Goal: Transaction & Acquisition: Purchase product/service

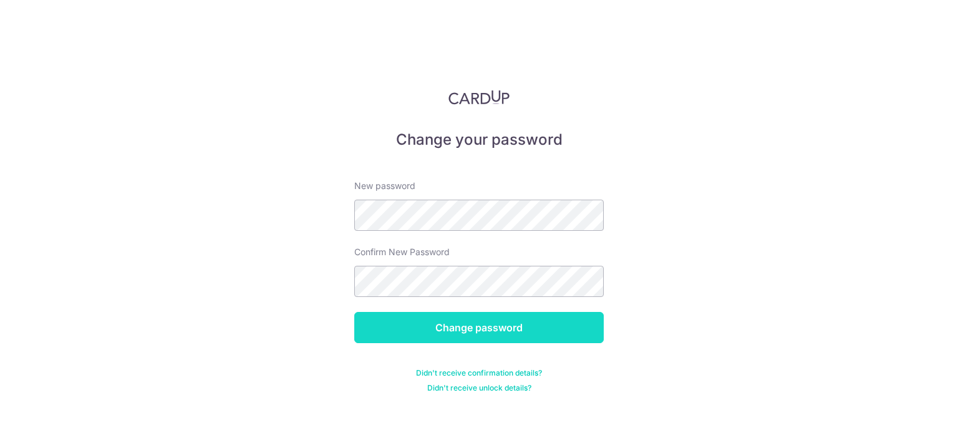
click at [455, 333] on input "Change password" at bounding box center [479, 327] width 250 height 31
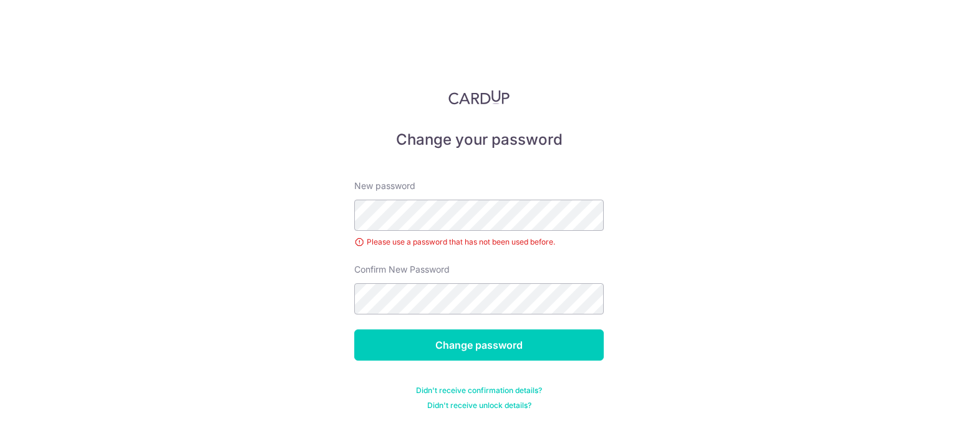
scroll to position [2, 0]
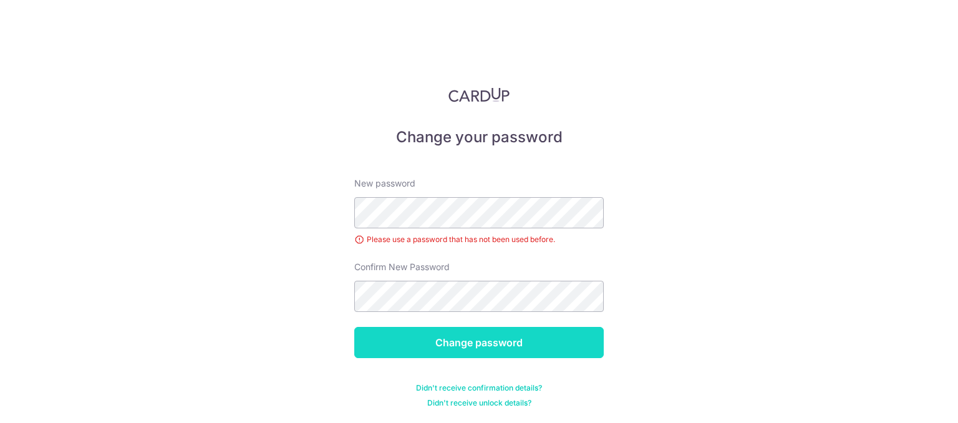
click at [512, 349] on input "Change password" at bounding box center [479, 342] width 250 height 31
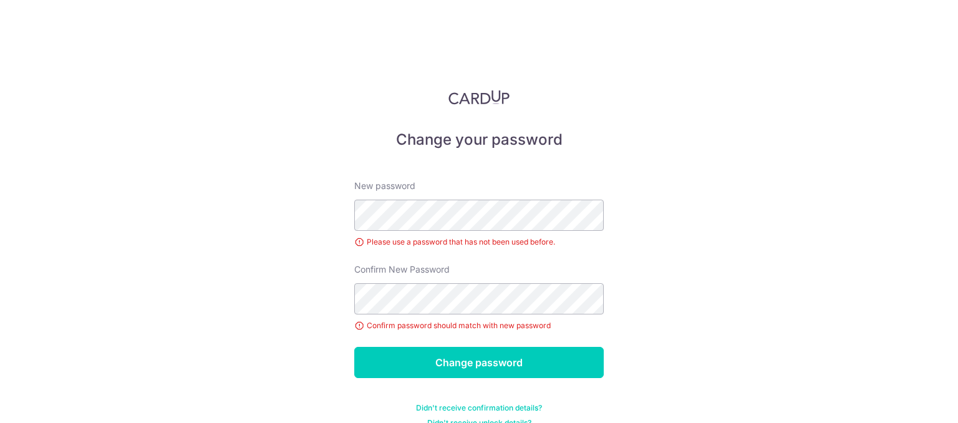
scroll to position [20, 0]
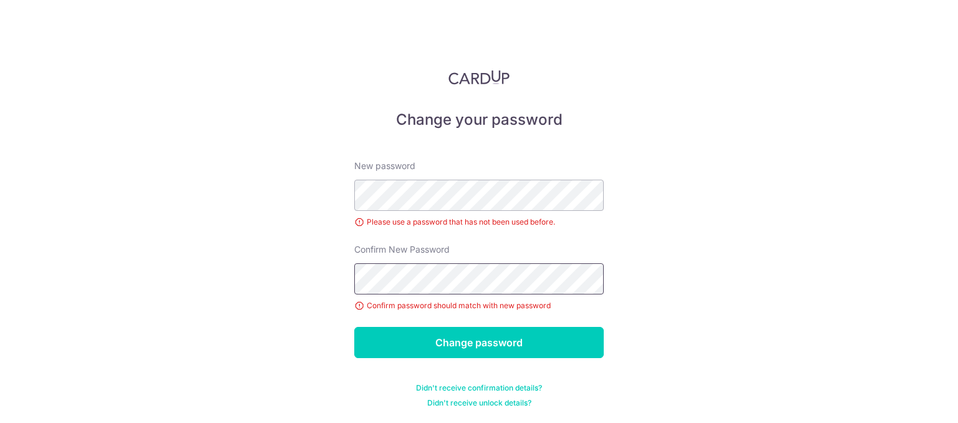
click at [354, 327] on input "Change password" at bounding box center [479, 342] width 250 height 31
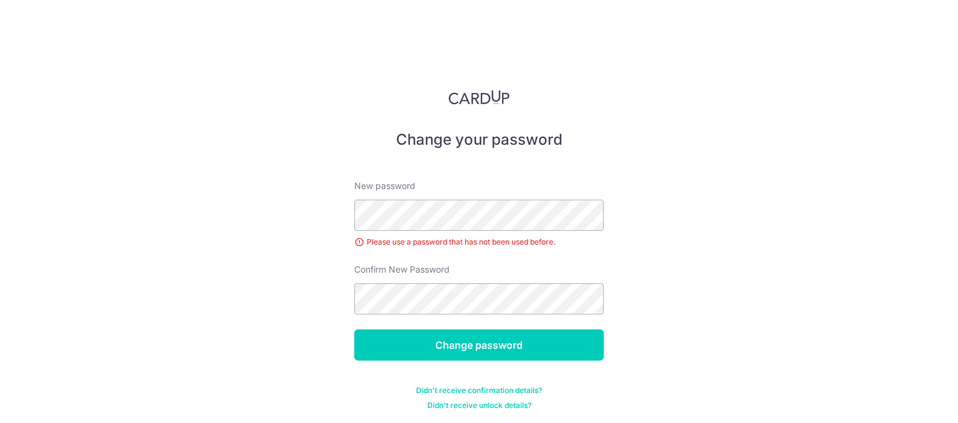
scroll to position [2, 0]
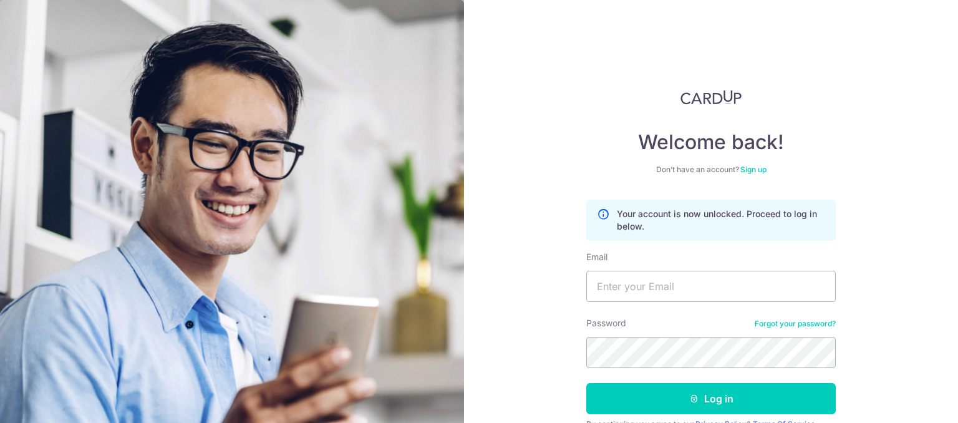
click at [671, 285] on input "Email" at bounding box center [711, 286] width 250 height 31
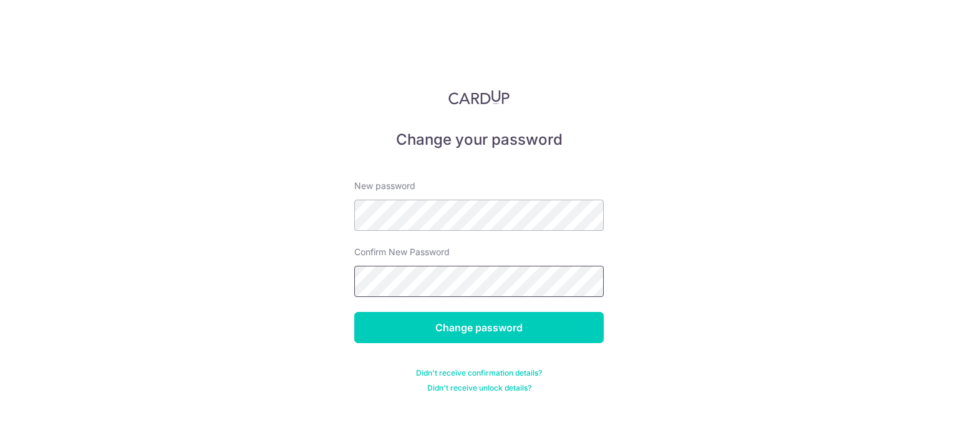
click at [354, 312] on input "Change password" at bounding box center [479, 327] width 250 height 31
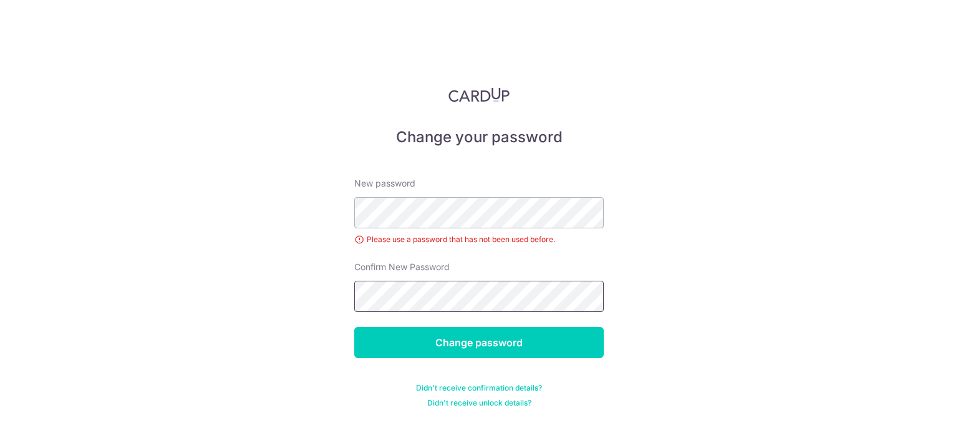
click at [354, 327] on input "Change password" at bounding box center [479, 342] width 250 height 31
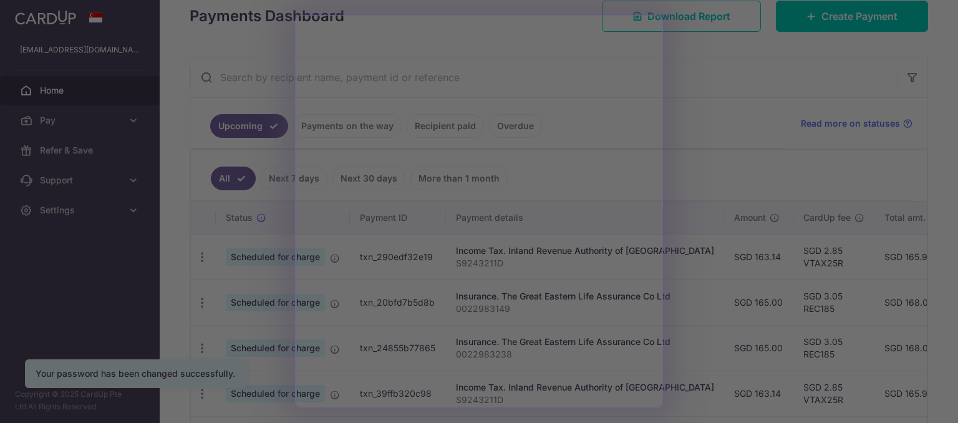
scroll to position [187, 0]
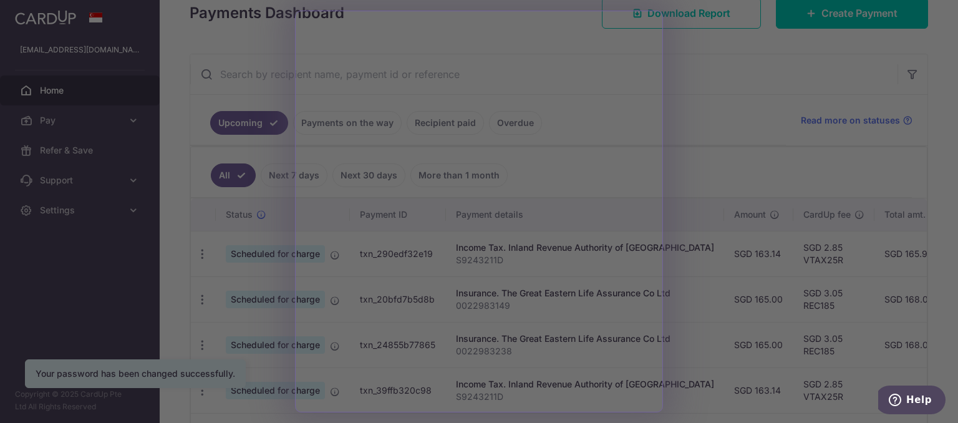
click at [681, 98] on div at bounding box center [484, 213] width 968 height 427
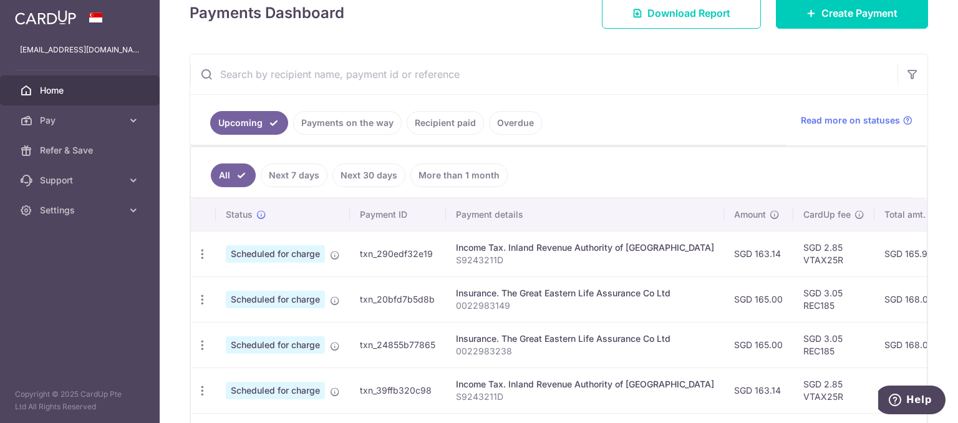
click at [794, 327] on td "SGD 3.05 REC185" at bounding box center [834, 345] width 81 height 46
click at [794, 308] on td "SGD 3.05 REC185" at bounding box center [834, 299] width 81 height 46
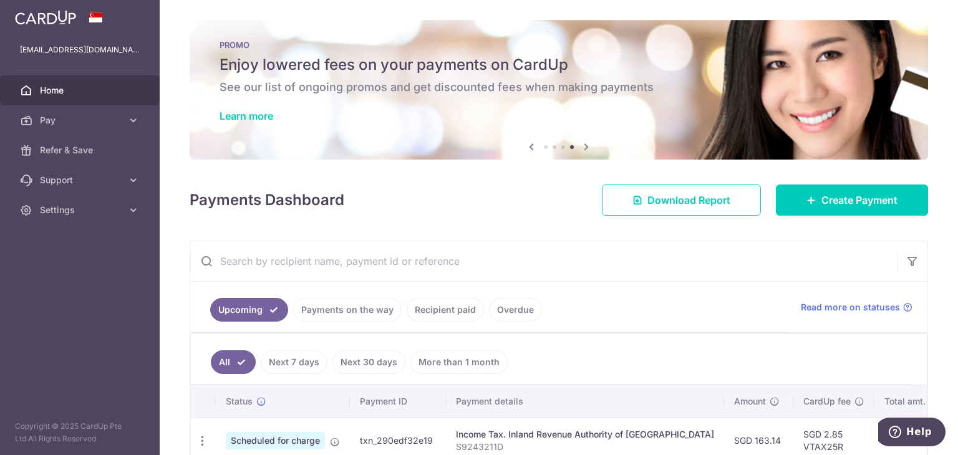
scroll to position [312, 0]
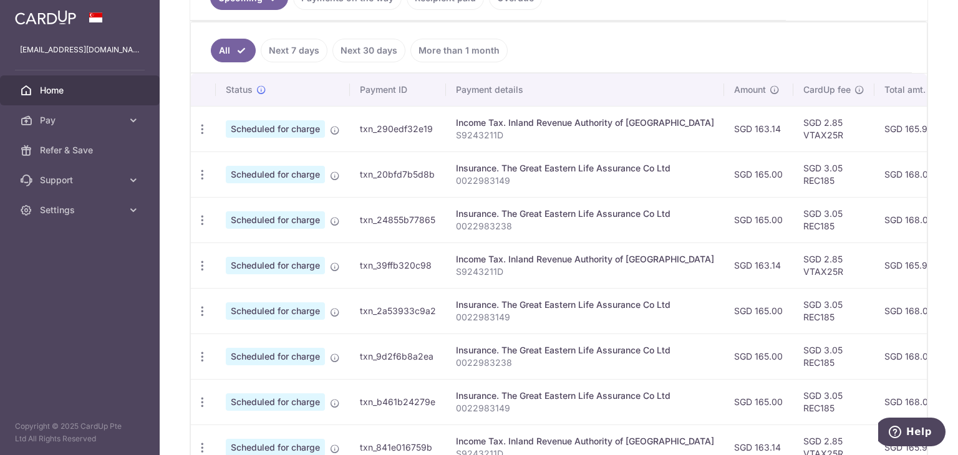
click at [724, 175] on td "SGD 165.00" at bounding box center [758, 175] width 69 height 46
click at [199, 136] on icon "button" at bounding box center [202, 129] width 13 height 13
click at [263, 210] on span "Update payment" at bounding box center [268, 209] width 85 height 15
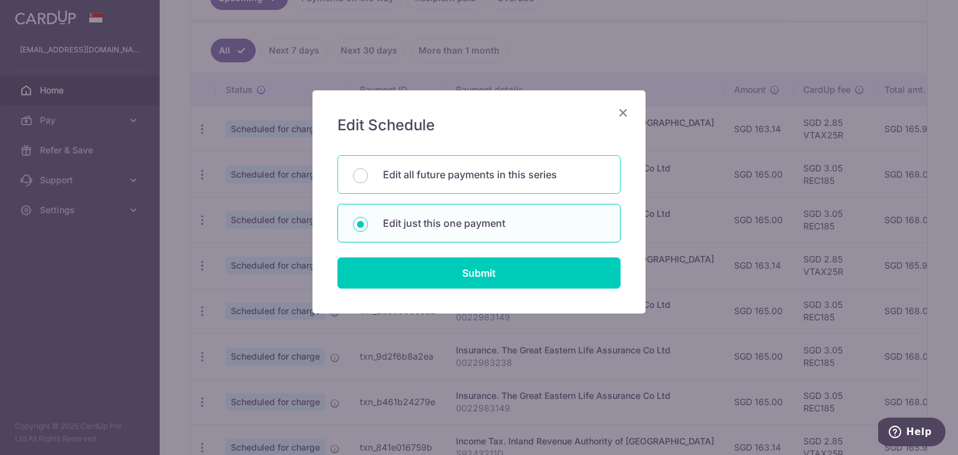
click at [450, 175] on p "Edit all future payments in this series" at bounding box center [494, 174] width 222 height 15
click at [368, 175] on input "Edit all future payments in this series" at bounding box center [360, 175] width 15 height 15
radio input "true"
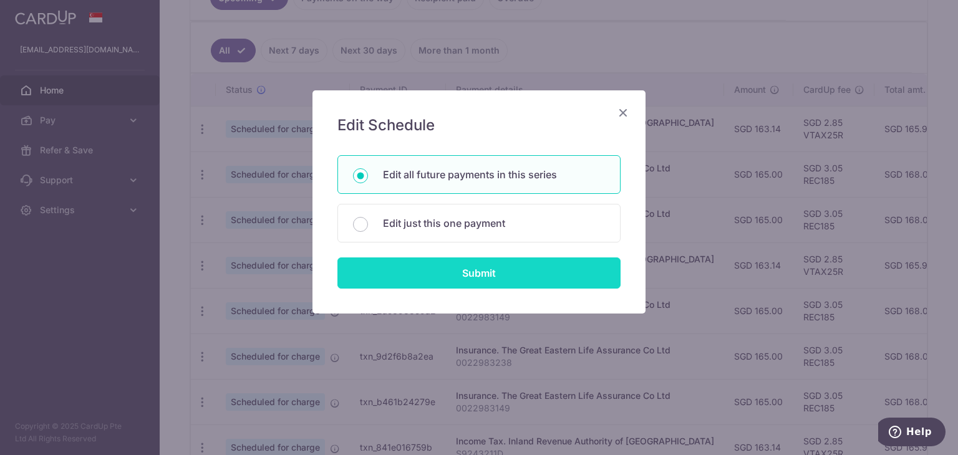
click at [477, 261] on input "Submit" at bounding box center [479, 273] width 283 height 31
radio input "true"
type input "165.00"
type input "0022983149"
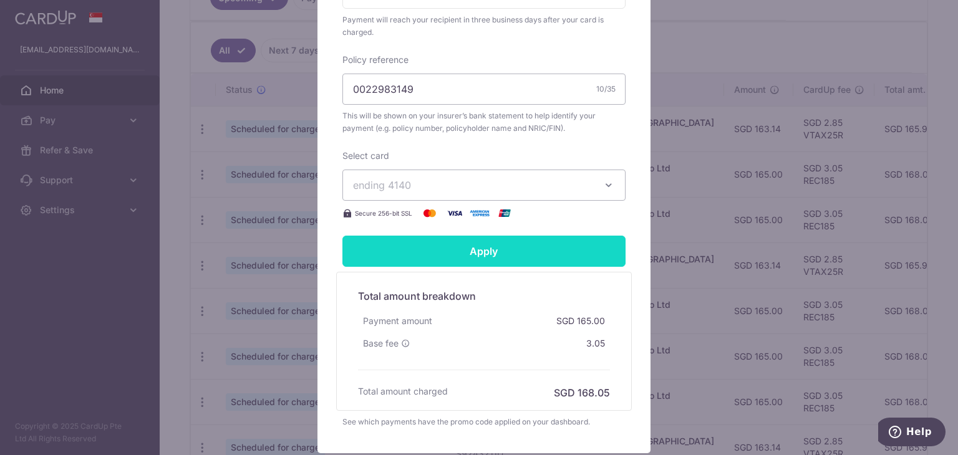
scroll to position [437, 0]
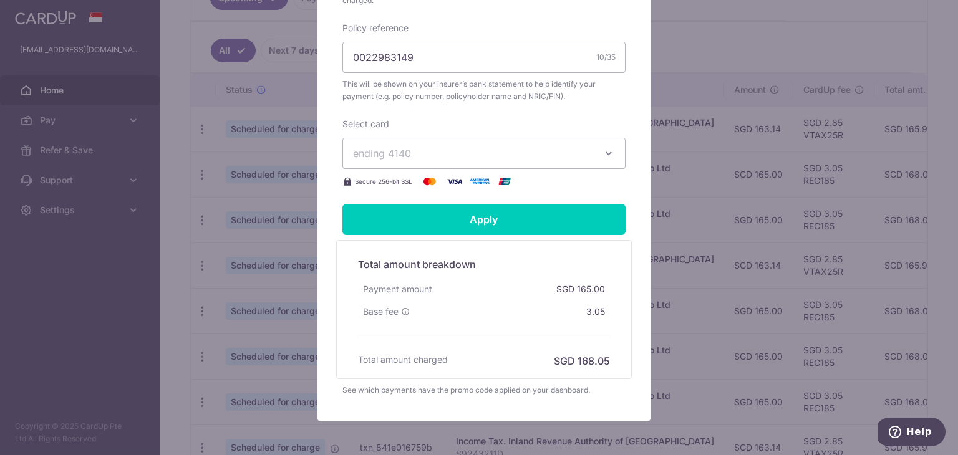
click at [467, 155] on span "ending 4140" at bounding box center [473, 153] width 240 height 15
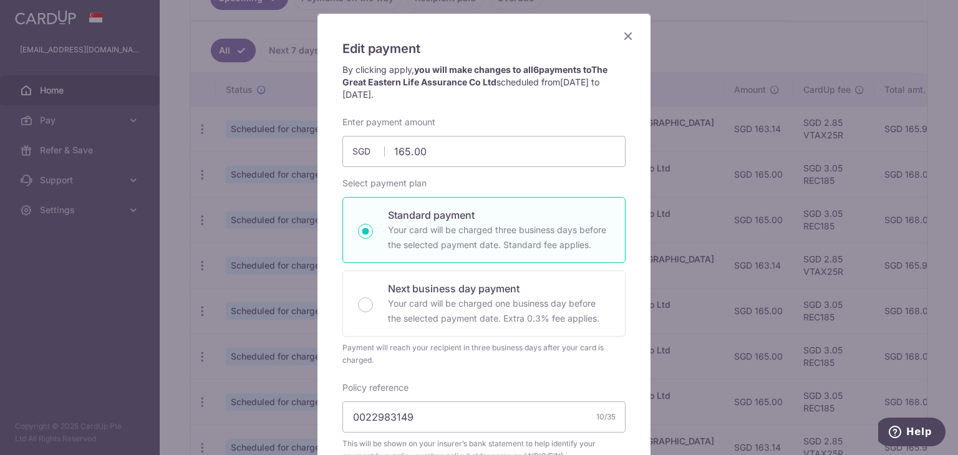
scroll to position [55, 0]
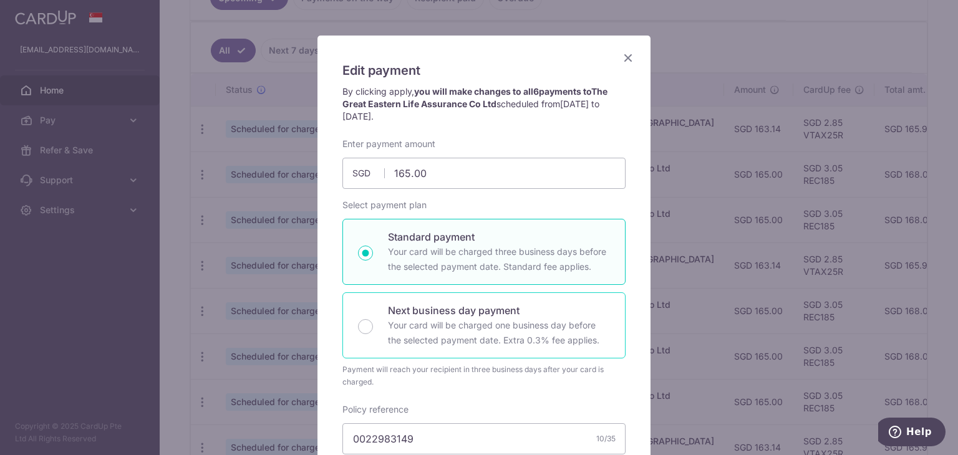
click at [504, 300] on div "Next business day payment Your card will be charged one business day before the…" at bounding box center [484, 326] width 283 height 66
radio input "false"
radio input "true"
click at [509, 245] on p "Your card will be charged three business days before the selected payment date.…" at bounding box center [499, 260] width 222 height 30
click at [373, 246] on input "Standard payment Your card will be charged three business days before the selec…" at bounding box center [365, 253] width 15 height 15
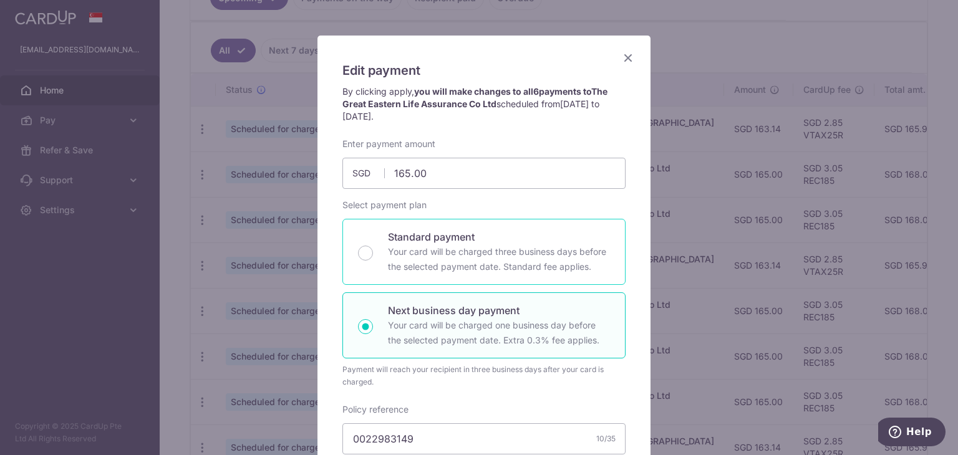
radio input "true"
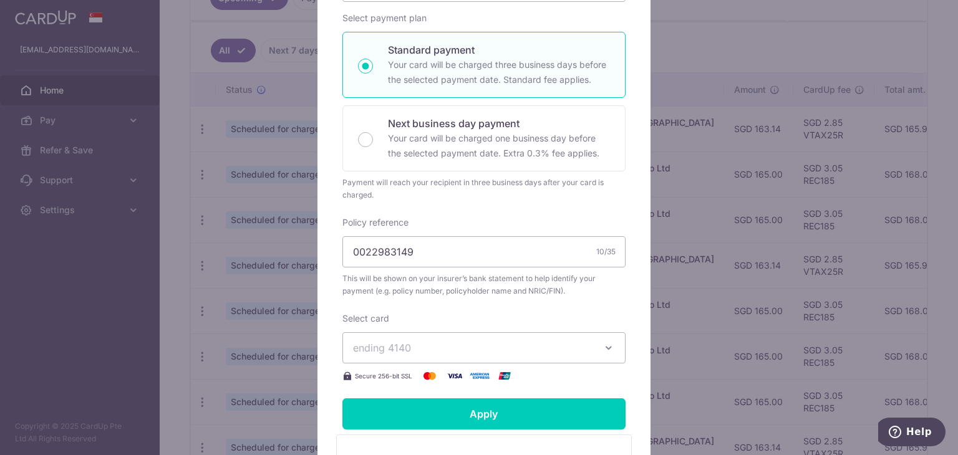
scroll to position [367, 0]
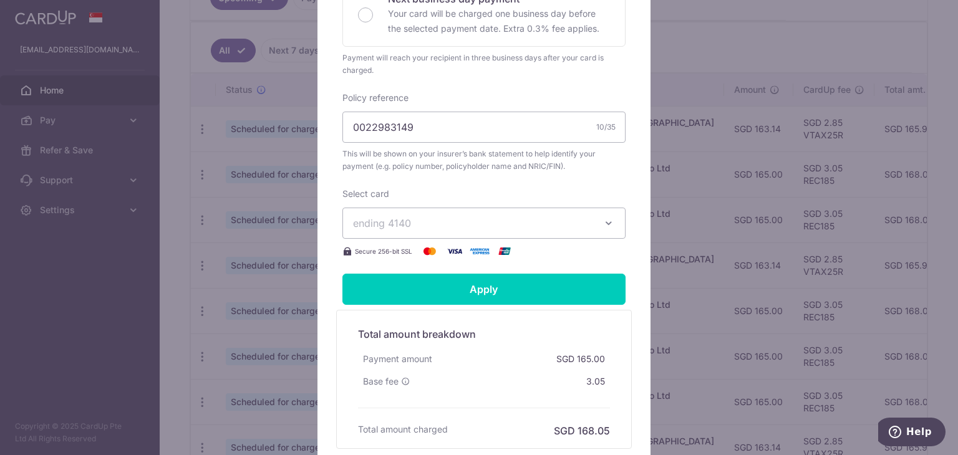
click at [704, 218] on div "Edit payment By clicking apply, you will make changes to all 6 payments to The …" at bounding box center [479, 227] width 958 height 455
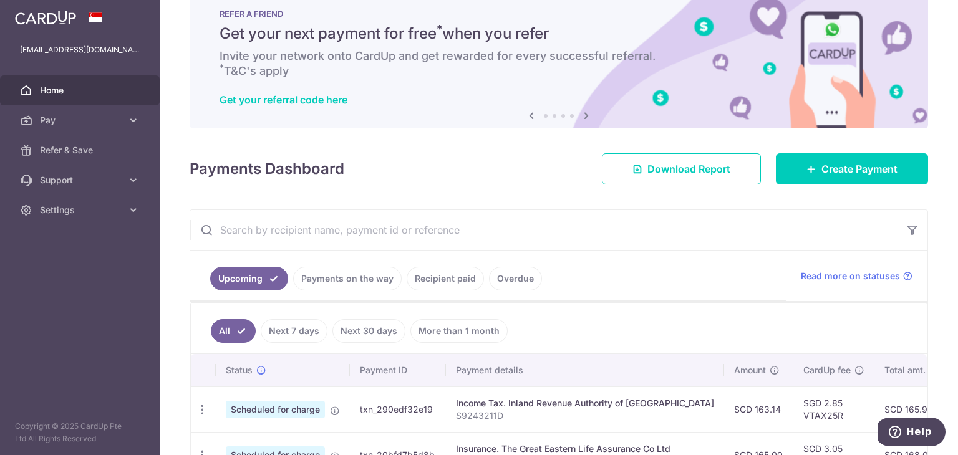
scroll to position [0, 0]
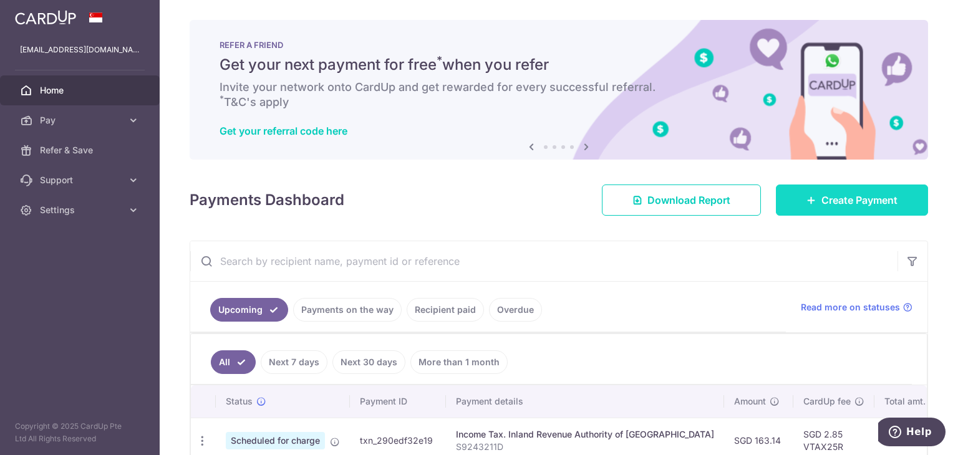
click at [858, 197] on span "Create Payment" at bounding box center [860, 200] width 76 height 15
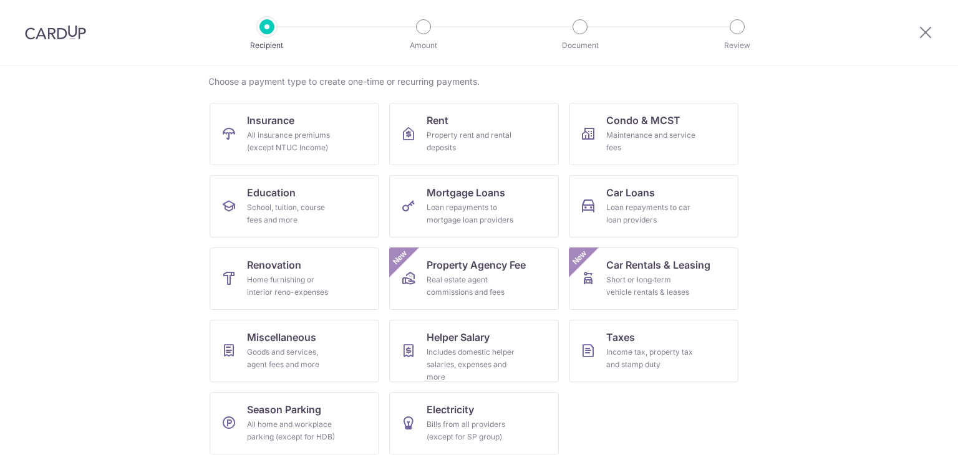
scroll to position [102, 0]
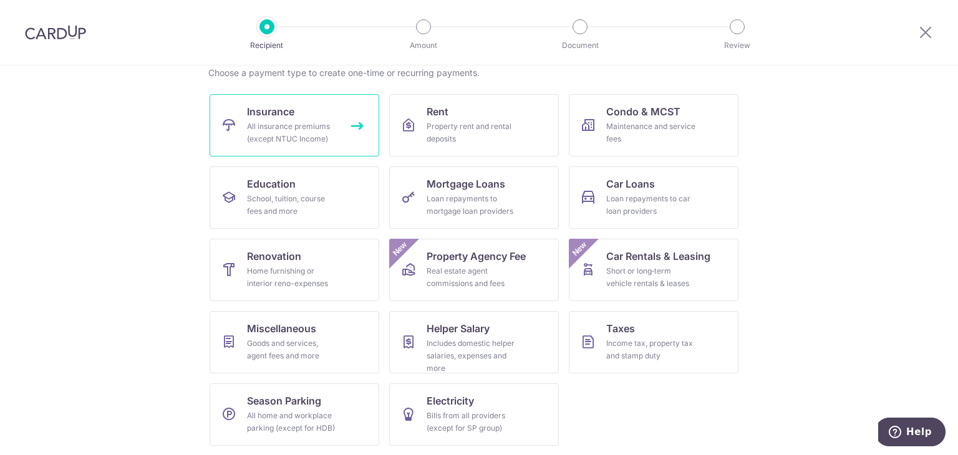
click at [307, 122] on div "All insurance premiums (except NTUC Income)" at bounding box center [292, 132] width 90 height 25
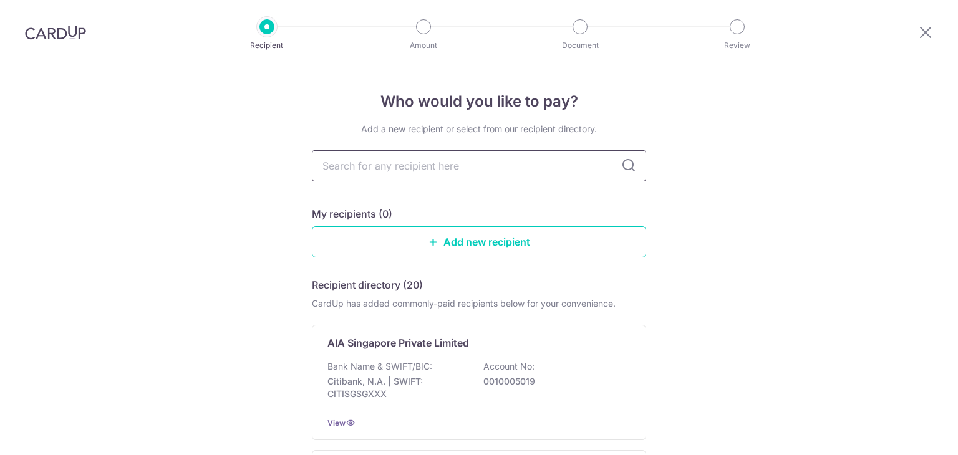
click at [466, 171] on input "text" at bounding box center [479, 165] width 334 height 31
click at [462, 235] on link "Add new recipient" at bounding box center [479, 241] width 334 height 31
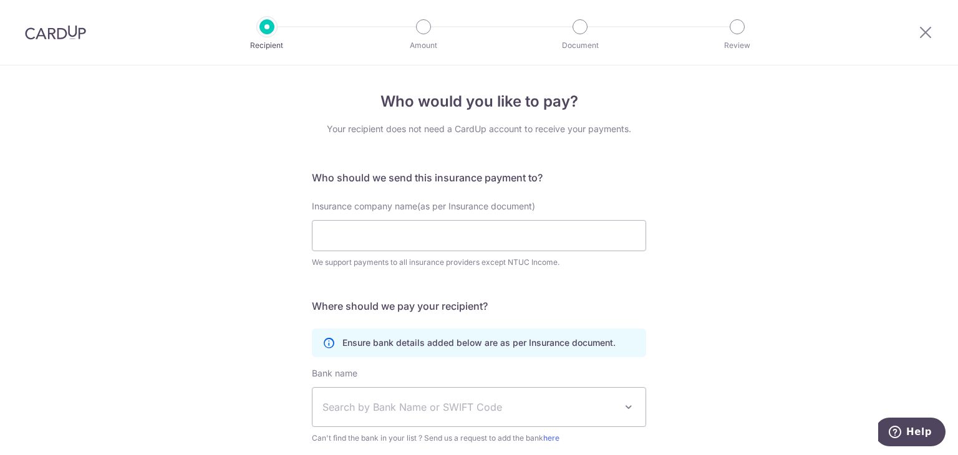
click at [467, 148] on div "Who would you like to pay? Your recipient does not need a CardUp account to rec…" at bounding box center [479, 321] width 334 height 462
drag, startPoint x: 429, startPoint y: 236, endPoint x: 432, endPoint y: 230, distance: 7.0
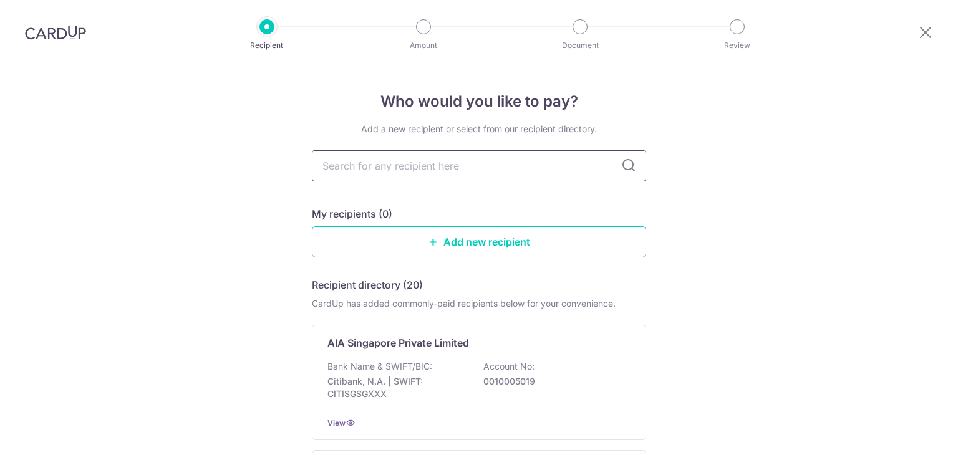
click at [421, 173] on input "text" at bounding box center [479, 165] width 334 height 31
type input "great e"
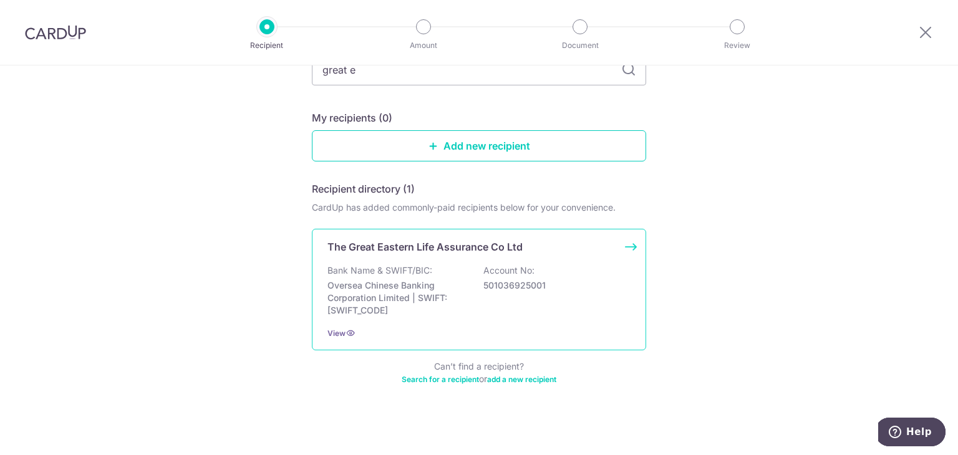
scroll to position [99, 0]
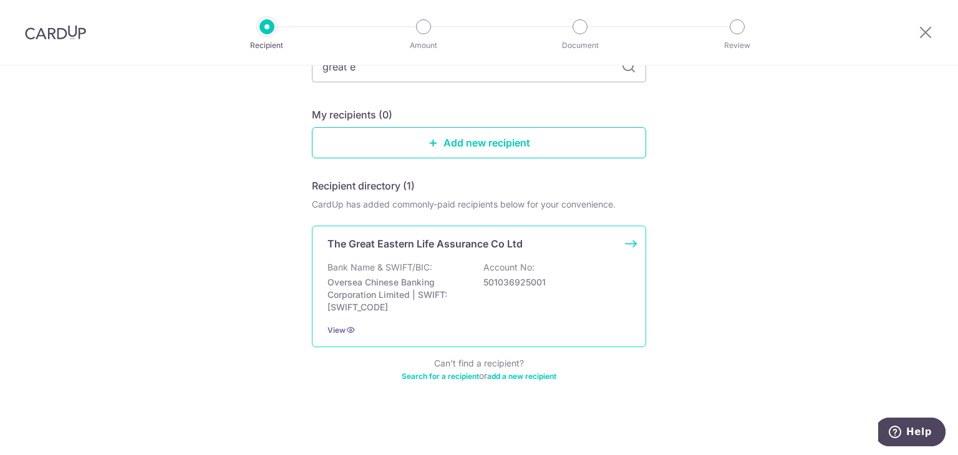
click at [492, 272] on p "Account No:" at bounding box center [509, 267] width 51 height 12
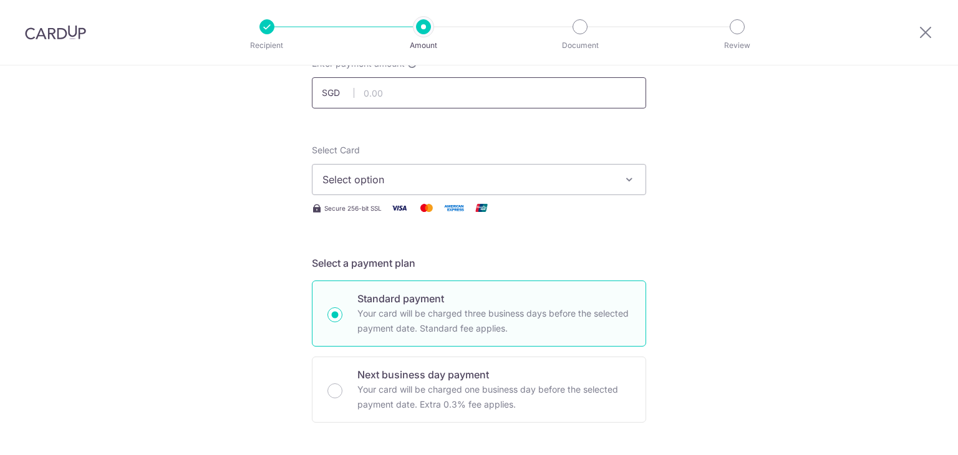
scroll to position [62, 0]
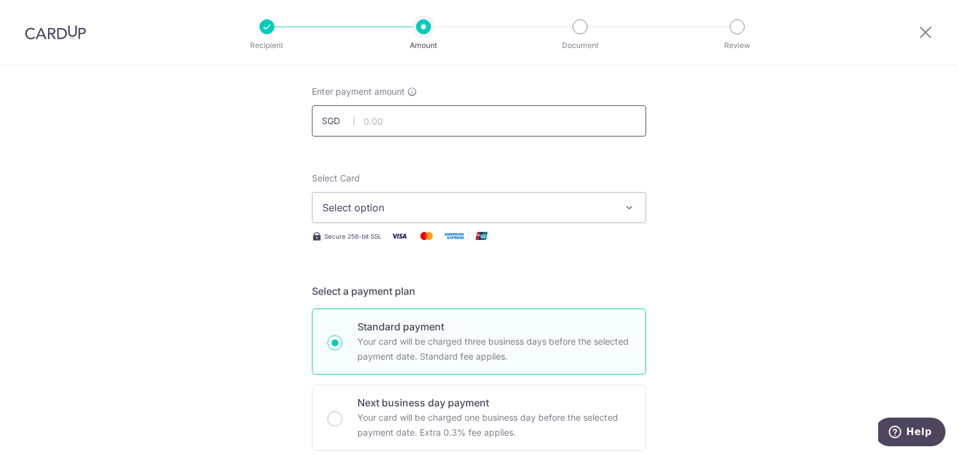
click at [411, 120] on input "text" at bounding box center [479, 120] width 334 height 31
type input "60.35"
click at [409, 211] on span "Select option" at bounding box center [468, 207] width 291 height 15
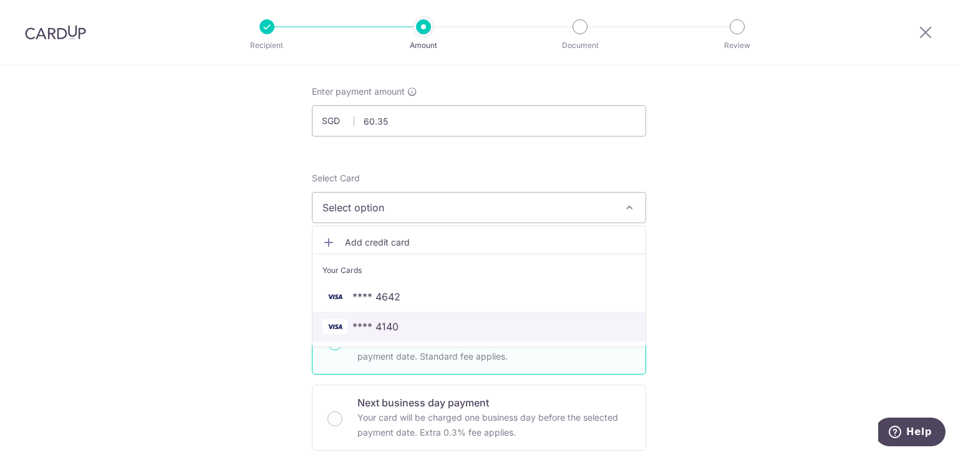
click at [394, 316] on link "**** 4140" at bounding box center [479, 327] width 333 height 30
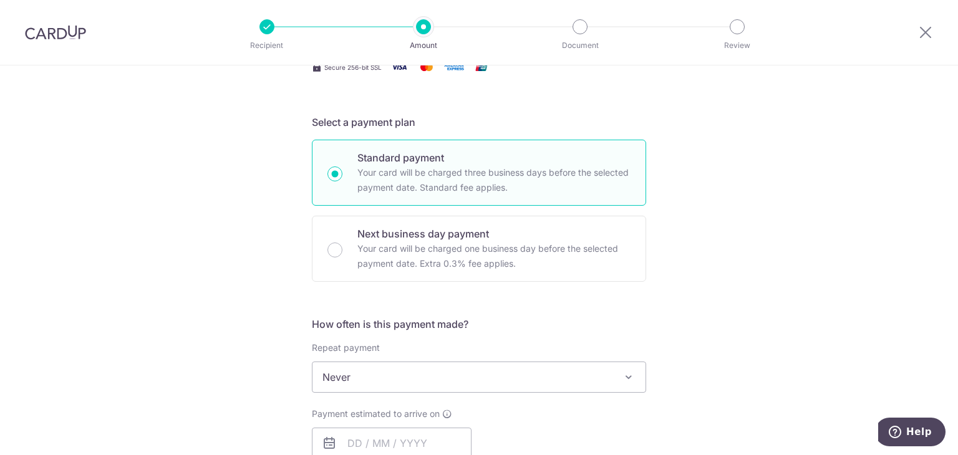
scroll to position [374, 0]
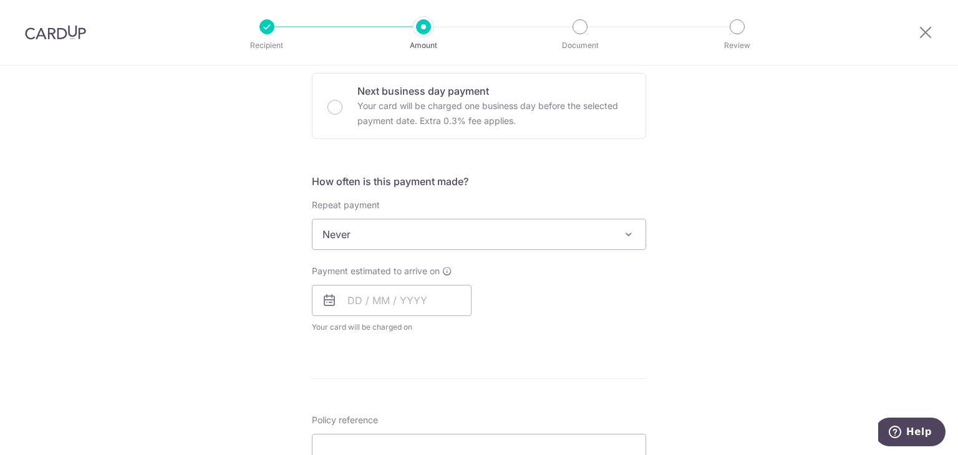
click at [466, 232] on span "Never" at bounding box center [479, 235] width 333 height 30
select select "3"
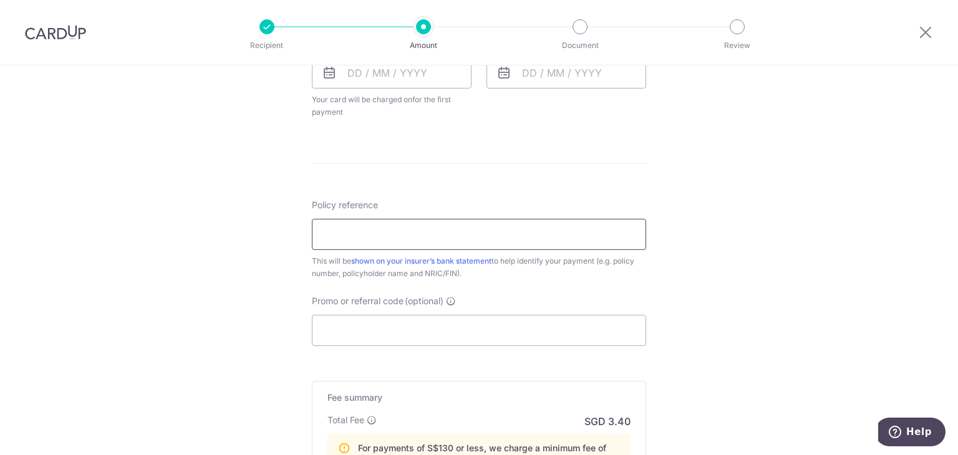
scroll to position [624, 0]
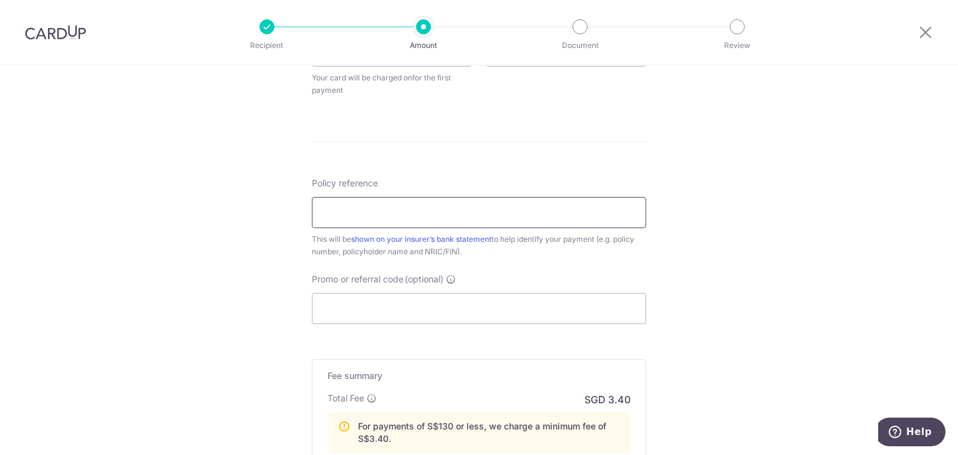
click at [442, 219] on input "Policy reference" at bounding box center [479, 212] width 334 height 31
click at [447, 316] on input "Promo or referral code (optional)" at bounding box center [479, 308] width 334 height 31
paste input "3NEWR3"
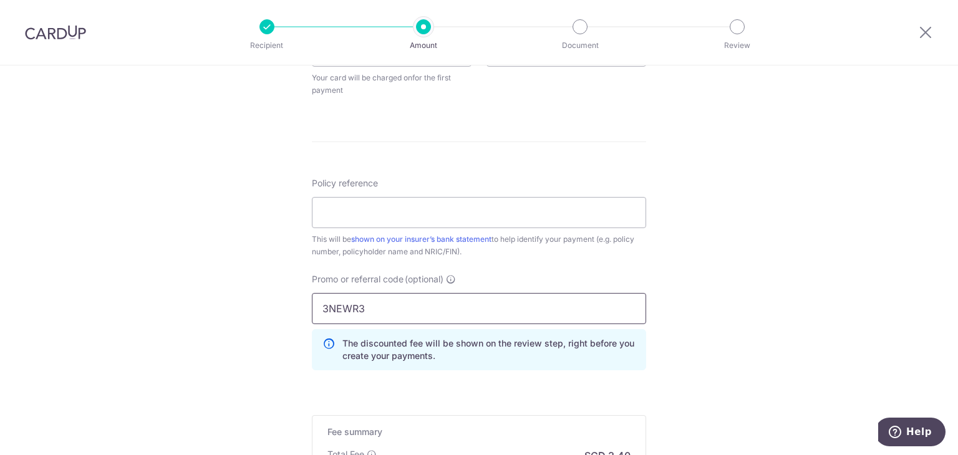
type input "3NEWR3"
click at [690, 290] on div "Tell us more about your payment Enter payment amount SGD 60.35 60.35 Select Car…" at bounding box center [479, 66] width 958 height 1248
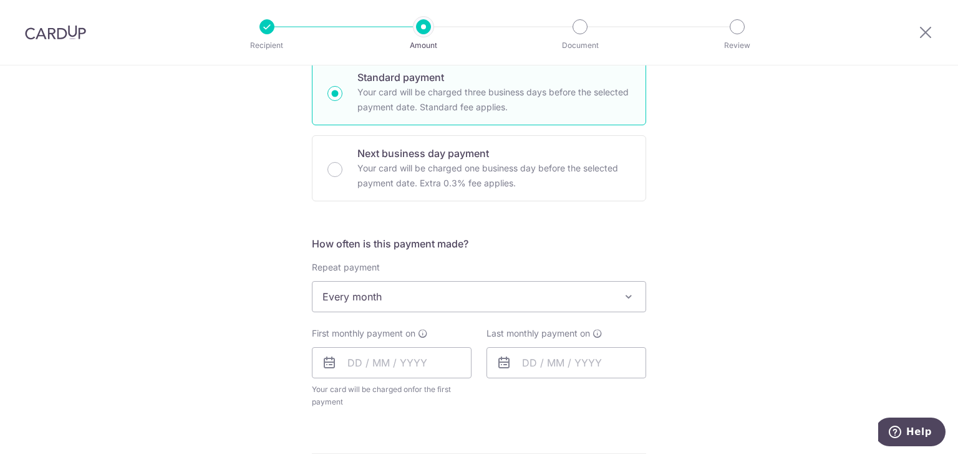
scroll to position [0, 0]
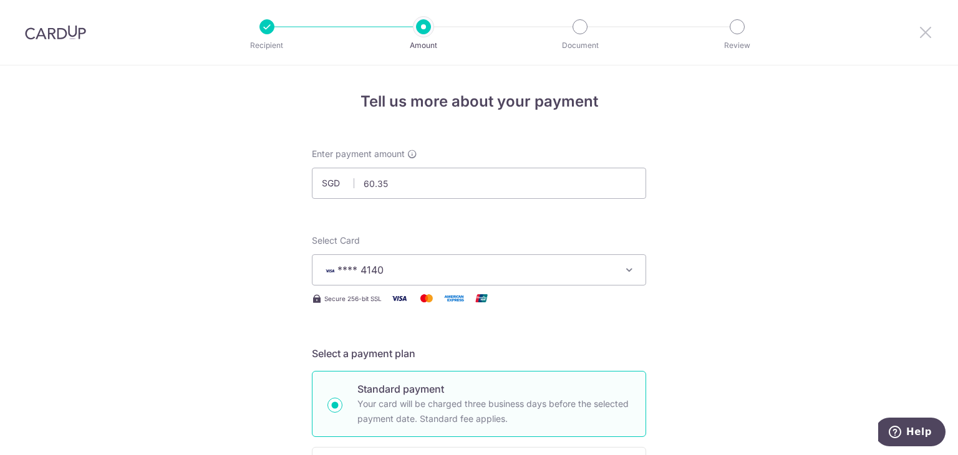
click at [930, 31] on icon at bounding box center [925, 32] width 15 height 16
